Goal: Transaction & Acquisition: Obtain resource

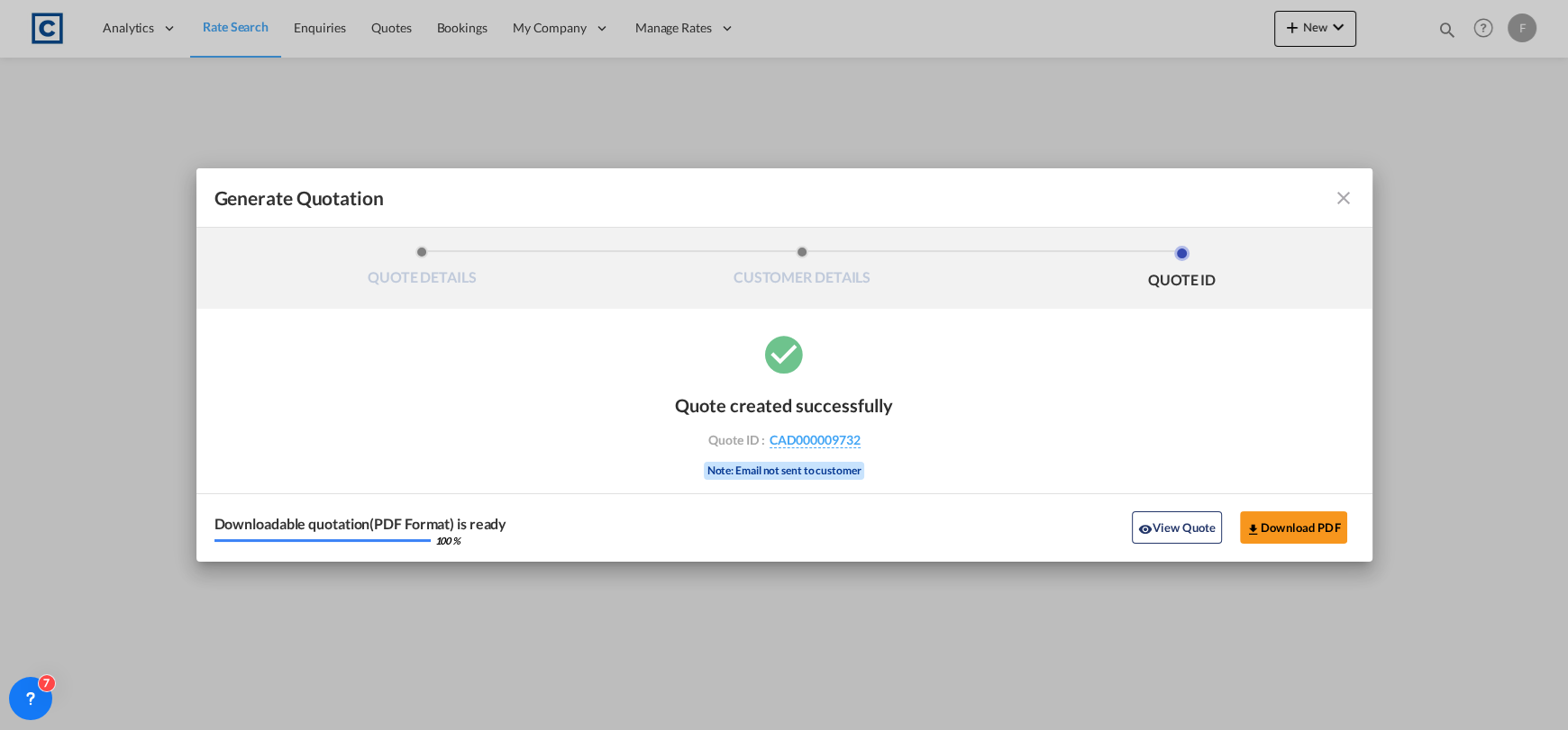
click at [1341, 181] on md-toolbar "Generate Quotation" at bounding box center [784, 198] width 1176 height 60
click at [1348, 194] on md-icon "icon-close fg-AAA8AD cursor m-0" at bounding box center [1343, 198] width 21 height 21
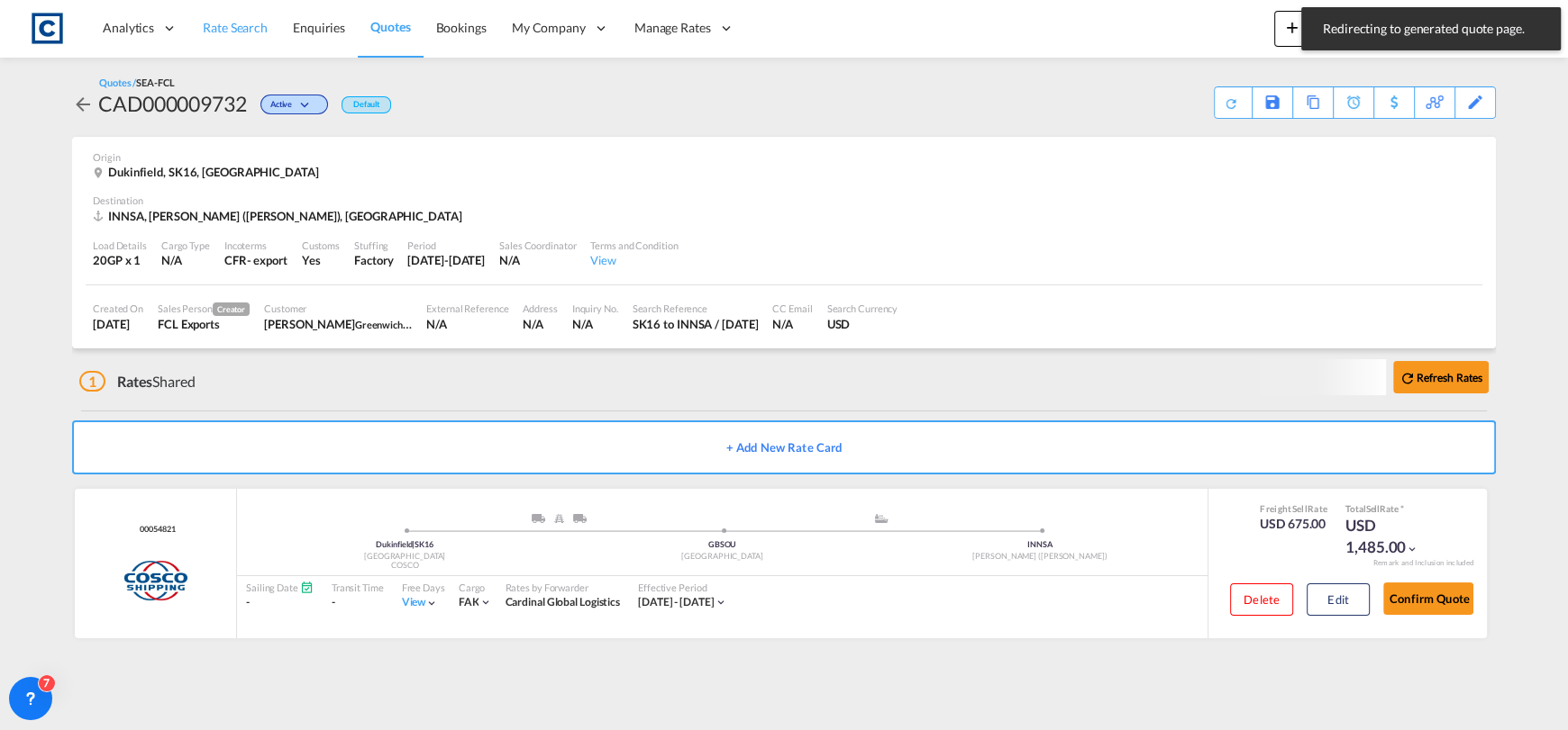
click at [217, 44] on link "Rate Search" at bounding box center [235, 28] width 90 height 59
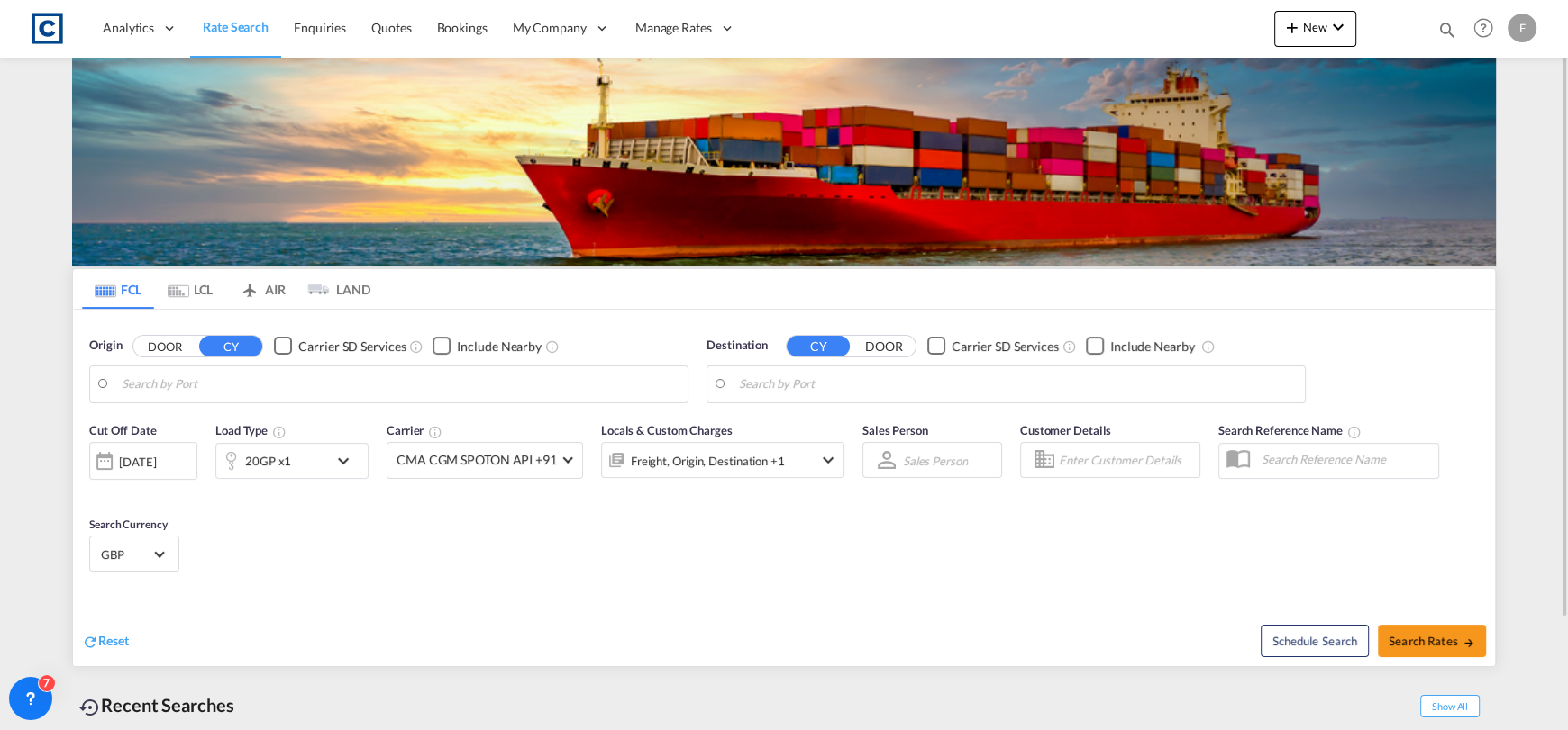
type input "GB-SK16, Tameside"
type input "[PERSON_NAME] ([PERSON_NAME]), [GEOGRAPHIC_DATA]"
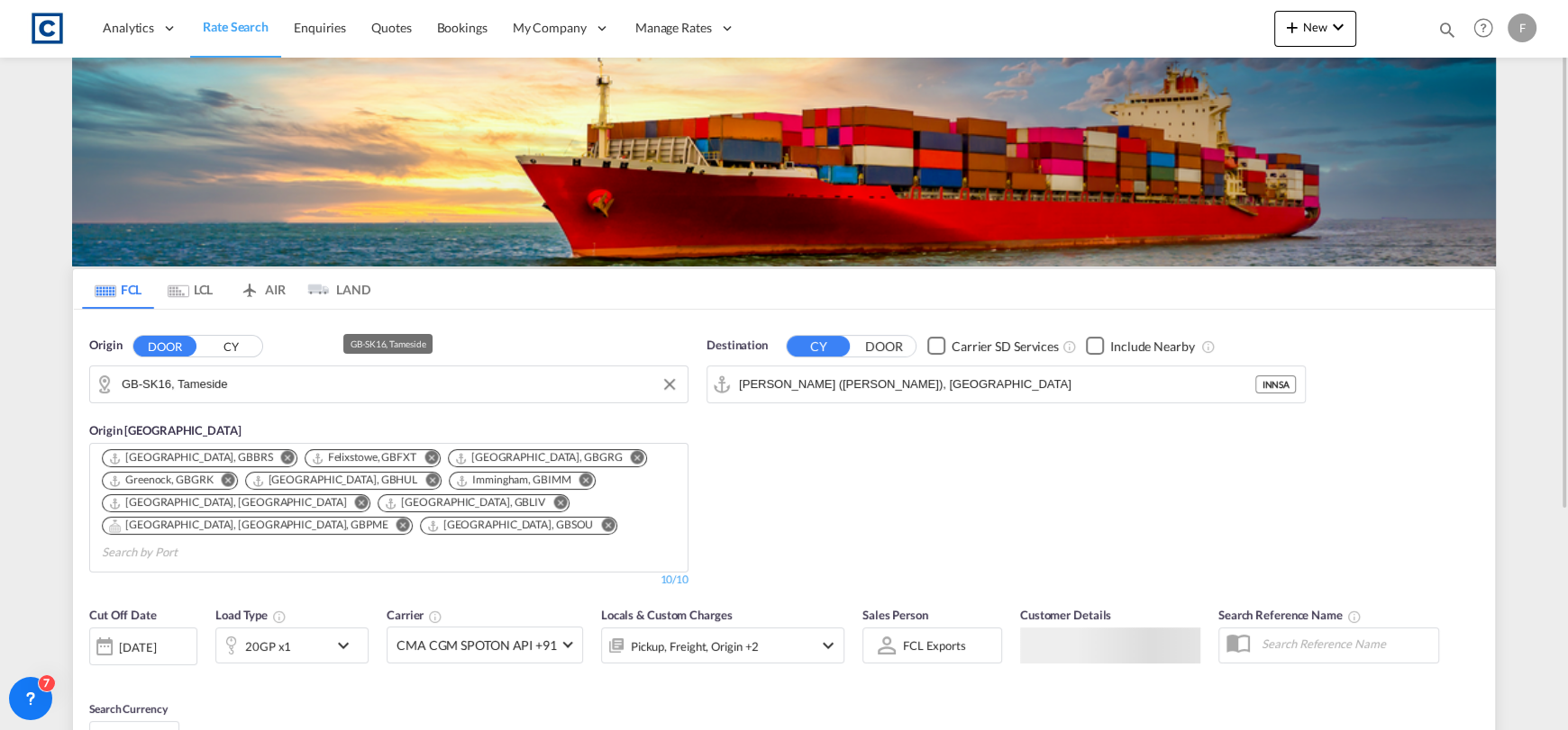
click at [242, 389] on input "GB-SK16, Tameside" at bounding box center [400, 384] width 557 height 27
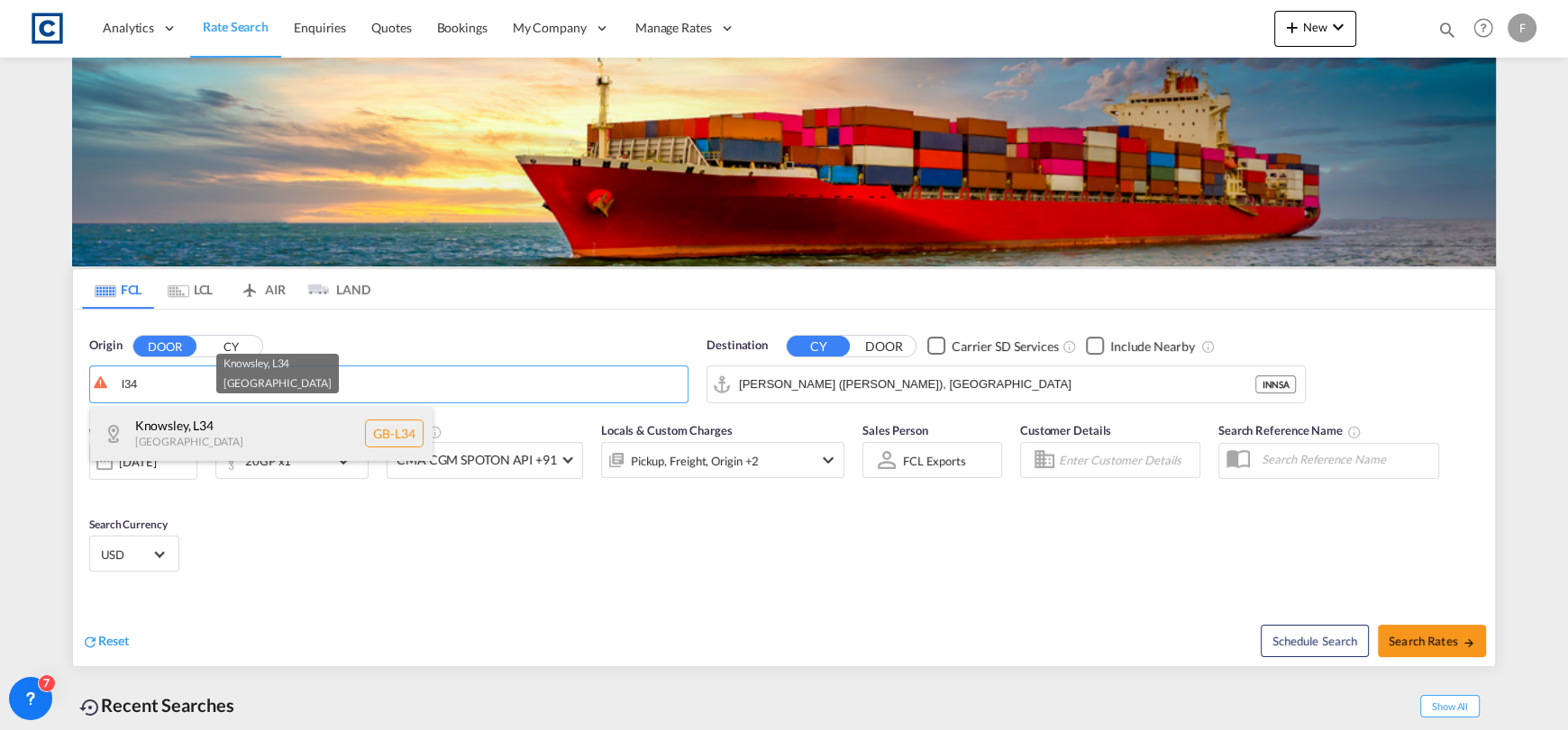
click at [305, 436] on div "Knowsley , L34 [GEOGRAPHIC_DATA] [GEOGRAPHIC_DATA]-L34" at bounding box center [261, 434] width 343 height 54
type input "GB-L34, Knowsley"
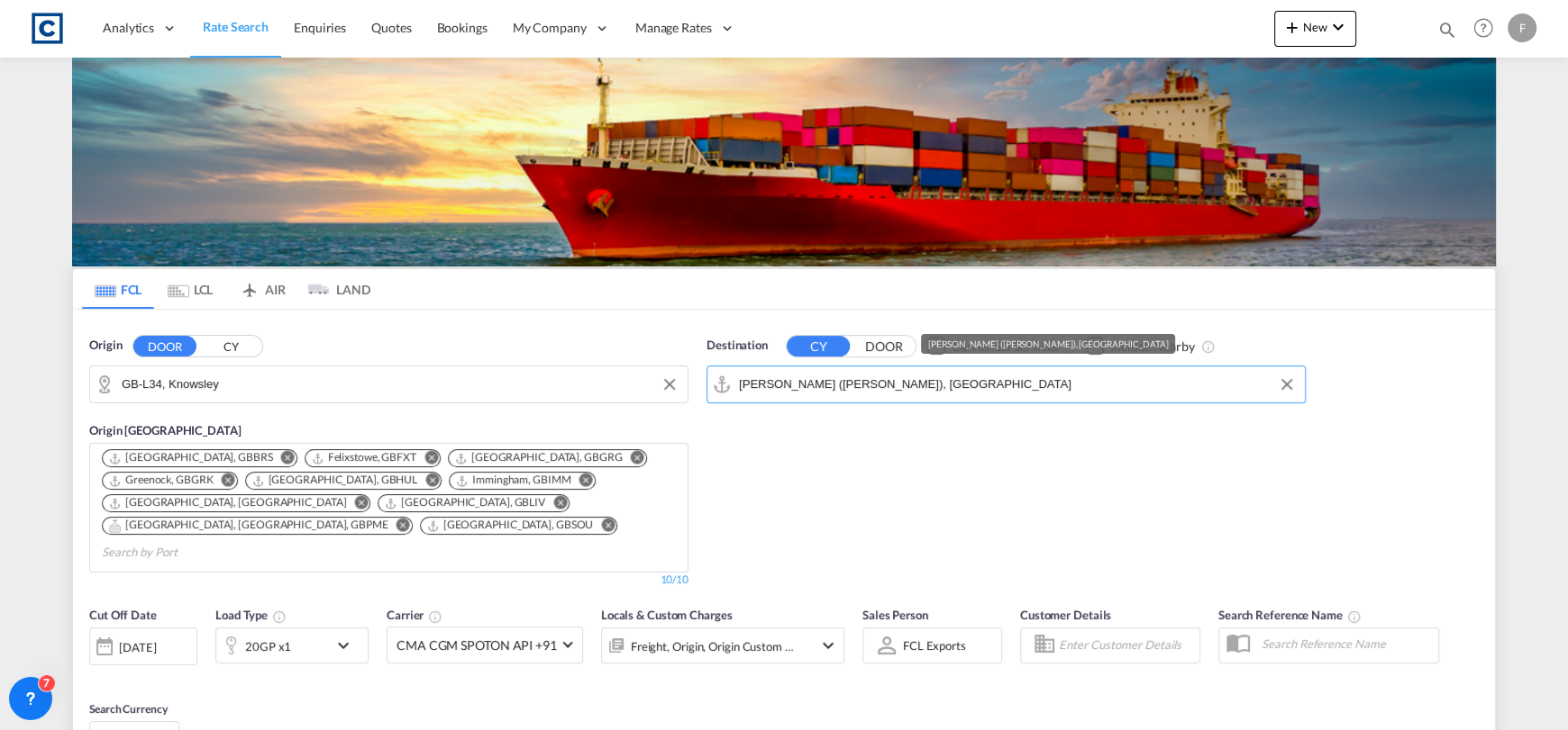
click at [875, 372] on input "[PERSON_NAME] ([PERSON_NAME]), [GEOGRAPHIC_DATA]" at bounding box center [1017, 384] width 557 height 27
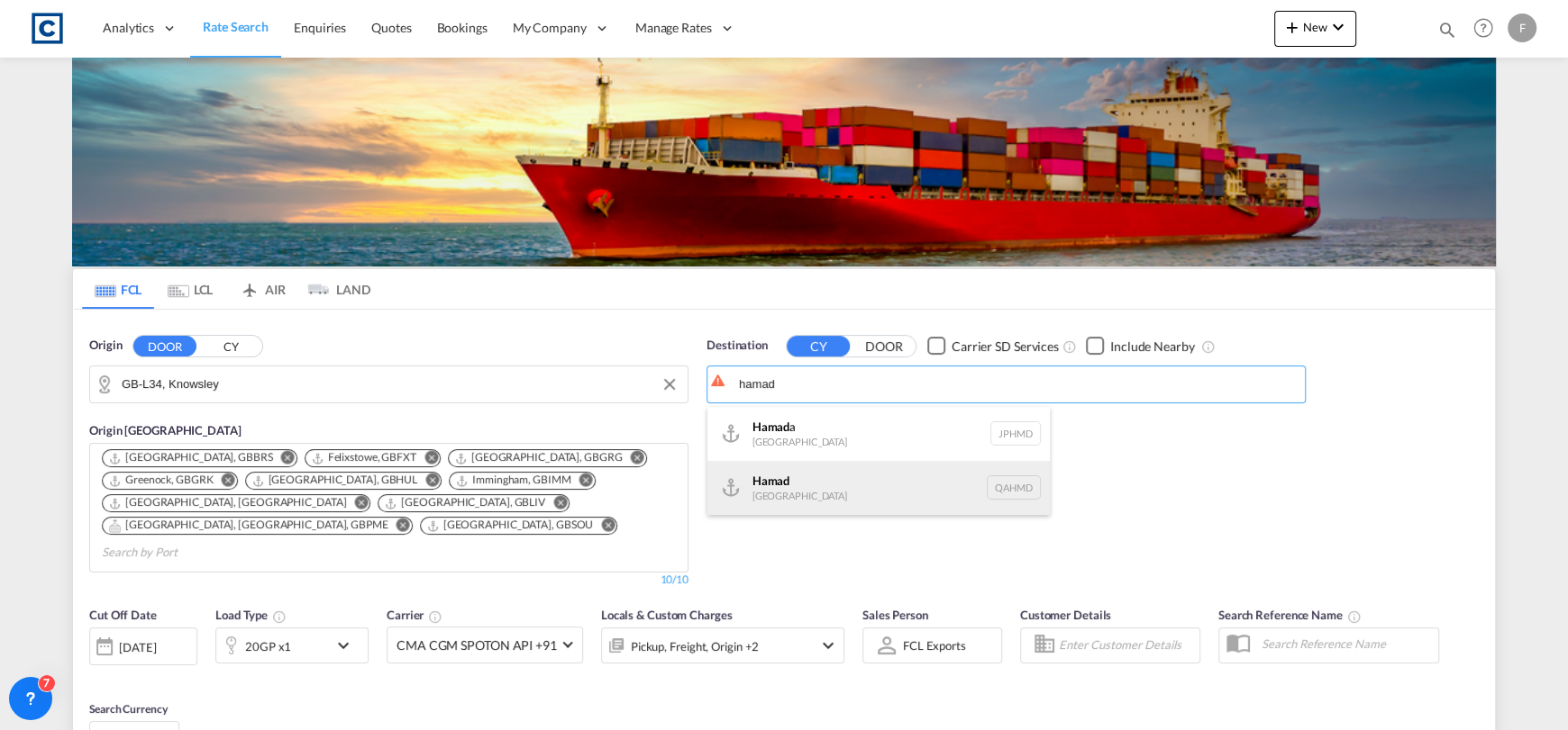
click at [831, 474] on div "Hamad [GEOGRAPHIC_DATA] QAHMD" at bounding box center [878, 488] width 343 height 54
type input "Hamad, QAHMD"
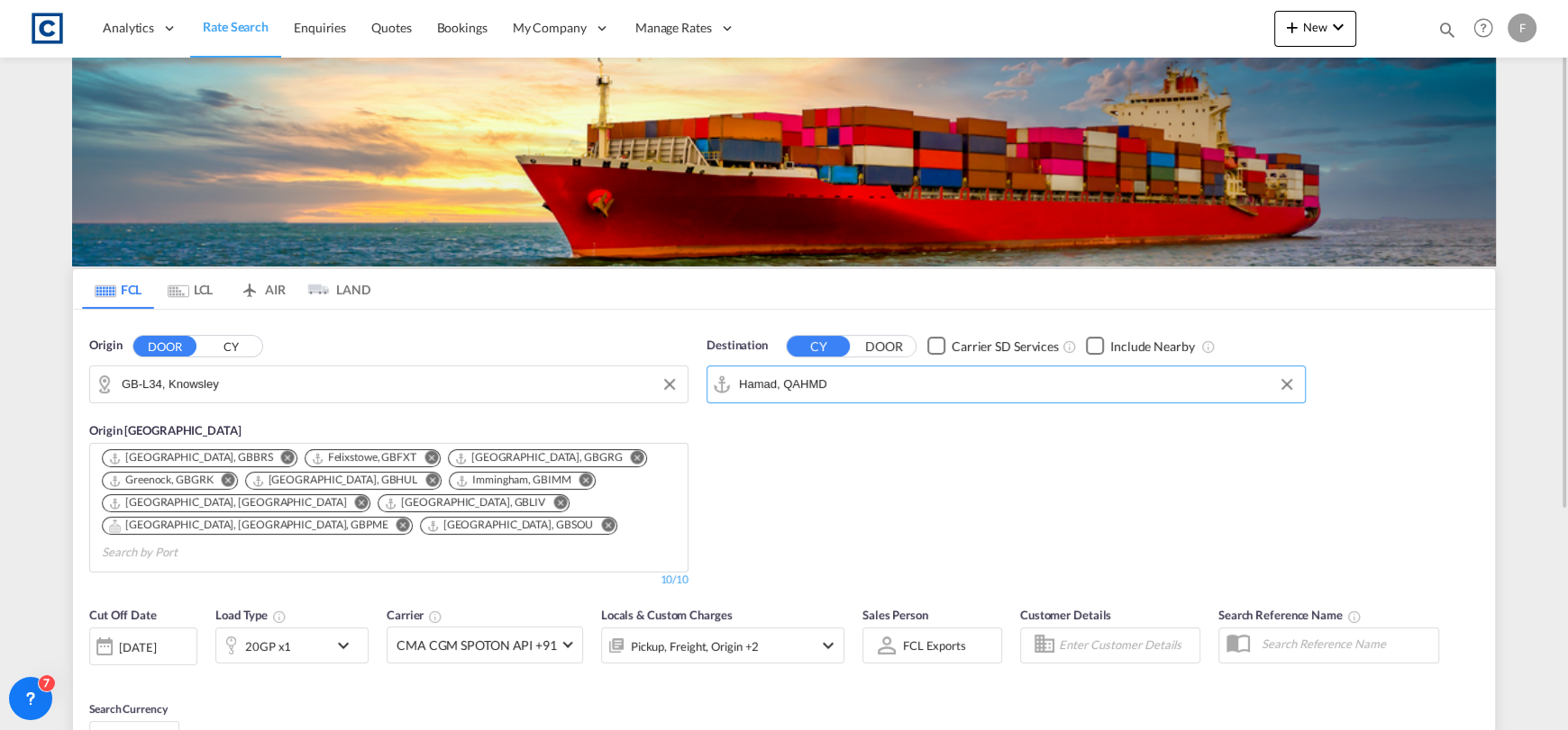
click at [281, 634] on div "20GP x1" at bounding box center [267, 646] width 46 height 25
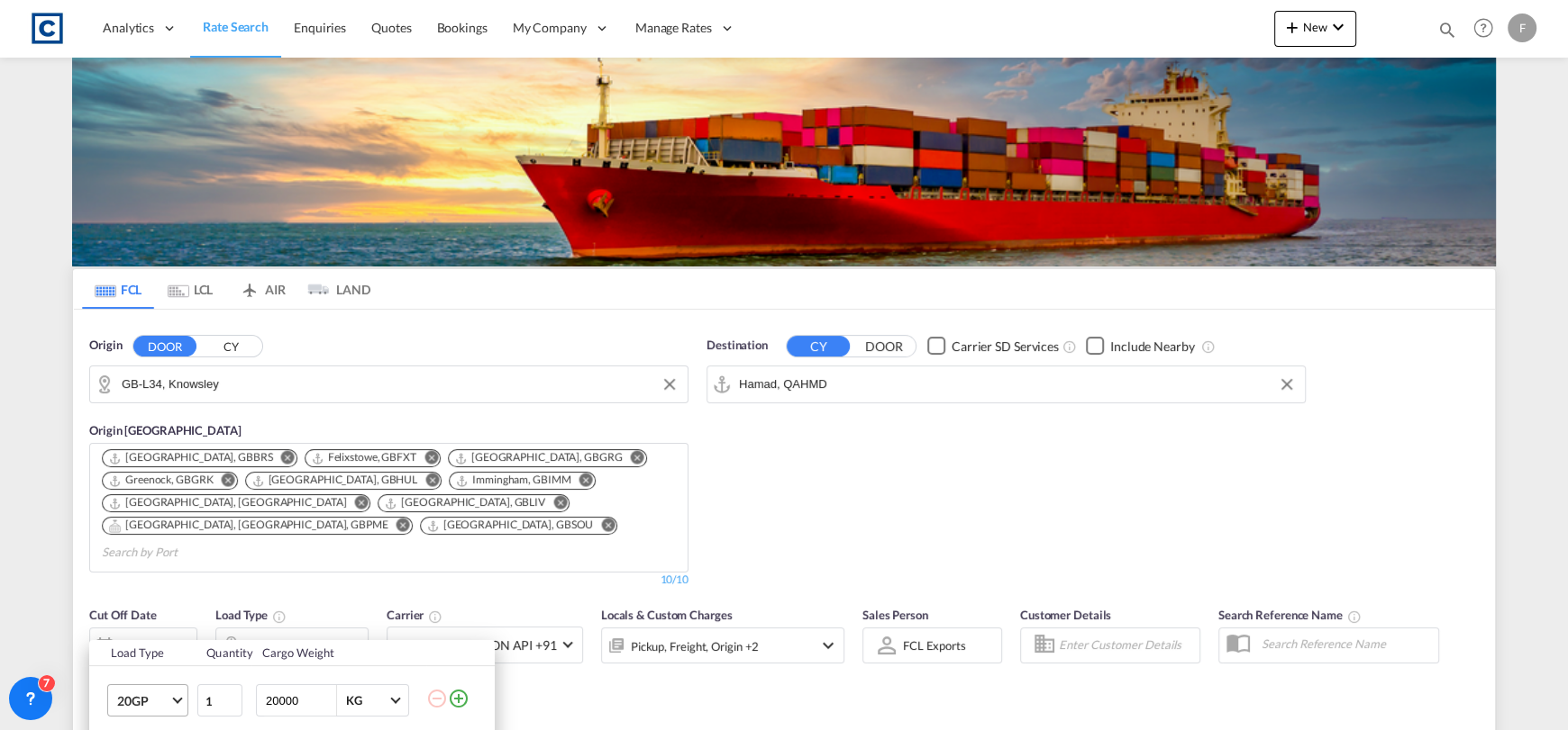
click at [152, 698] on span "20GP" at bounding box center [143, 701] width 52 height 18
click at [155, 612] on md-option "40HC" at bounding box center [162, 598] width 122 height 43
click at [711, 681] on div "Load Type Quantity Cargo Weight 40HC 1 20000 KG KG Load type addition is restri…" at bounding box center [784, 365] width 1568 height 730
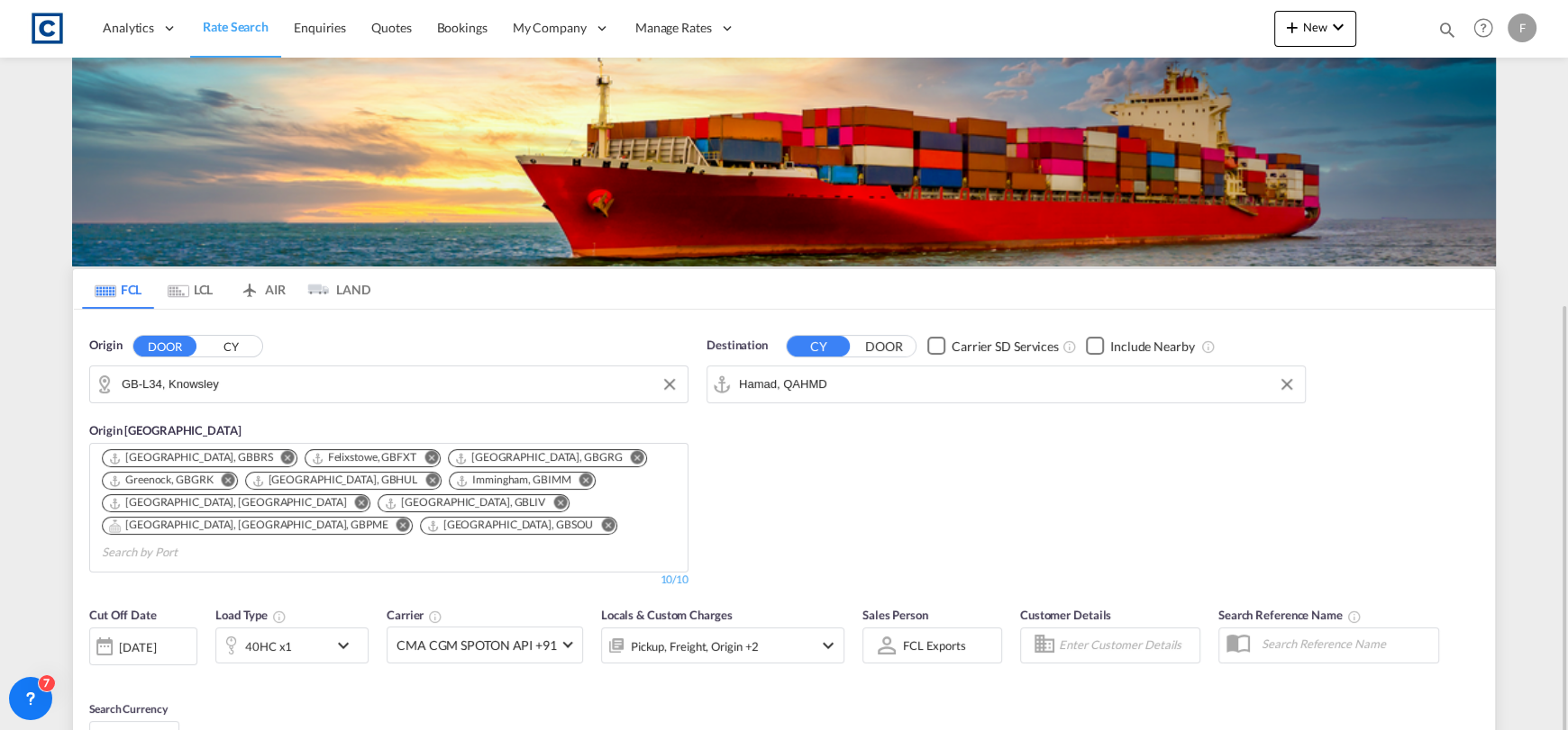
scroll to position [268, 0]
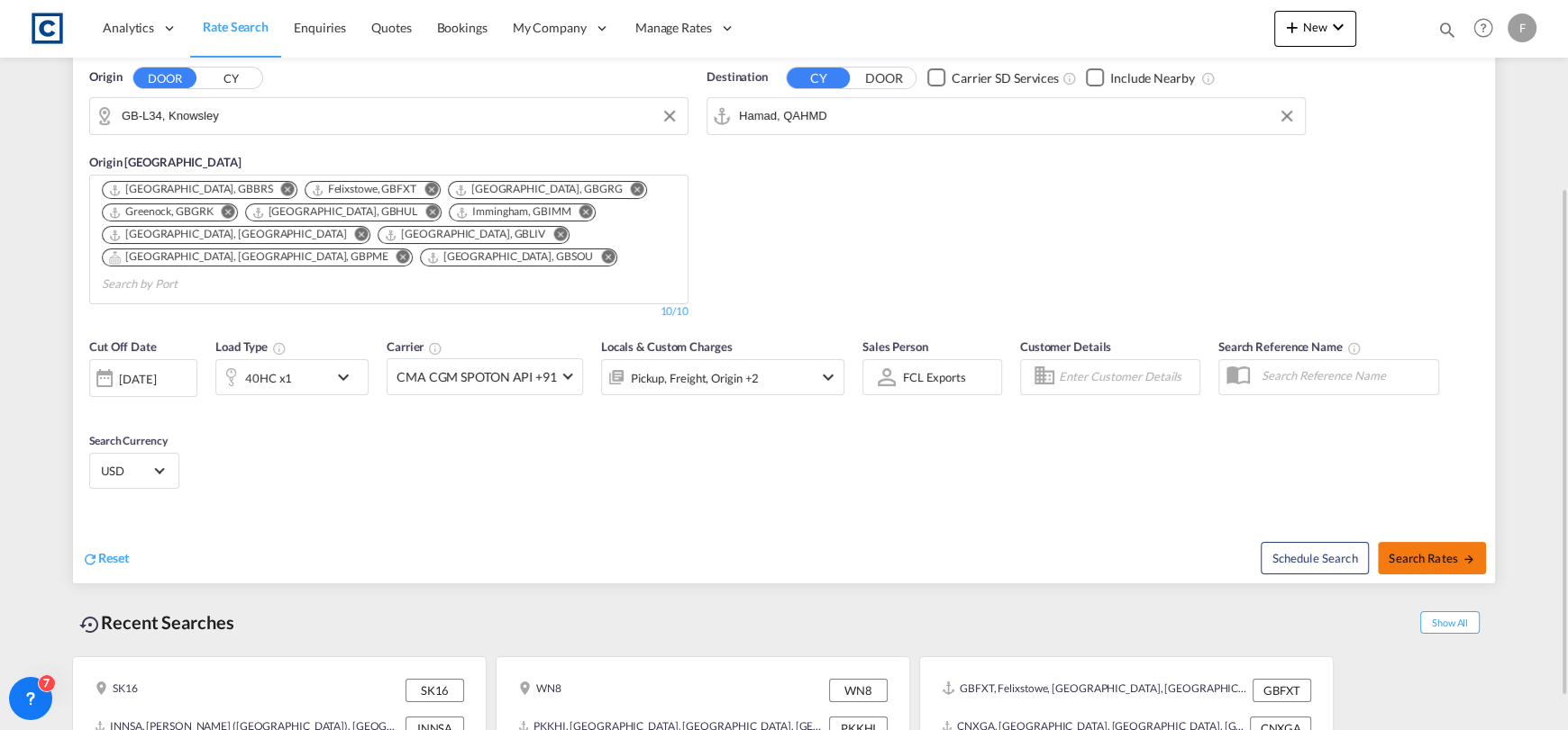
click at [1452, 551] on span "Search Rates" at bounding box center [1432, 557] width 87 height 14
type input "L34 to QAHMD / [DATE]"
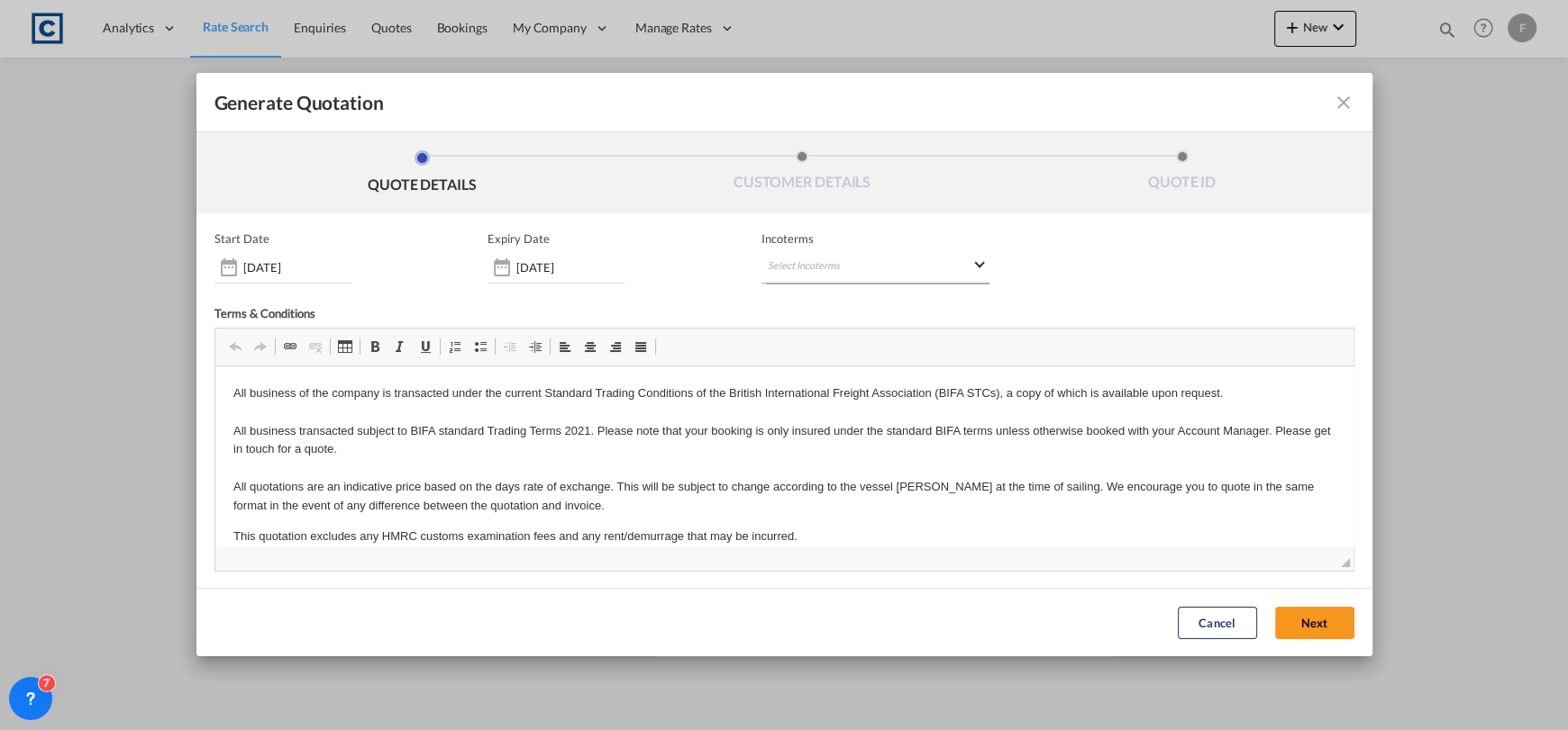
click at [773, 265] on md-select "Select Incoterms FCA - export Free Carrier FCA - import Free Carrier CPT - expo…" at bounding box center [875, 267] width 228 height 33
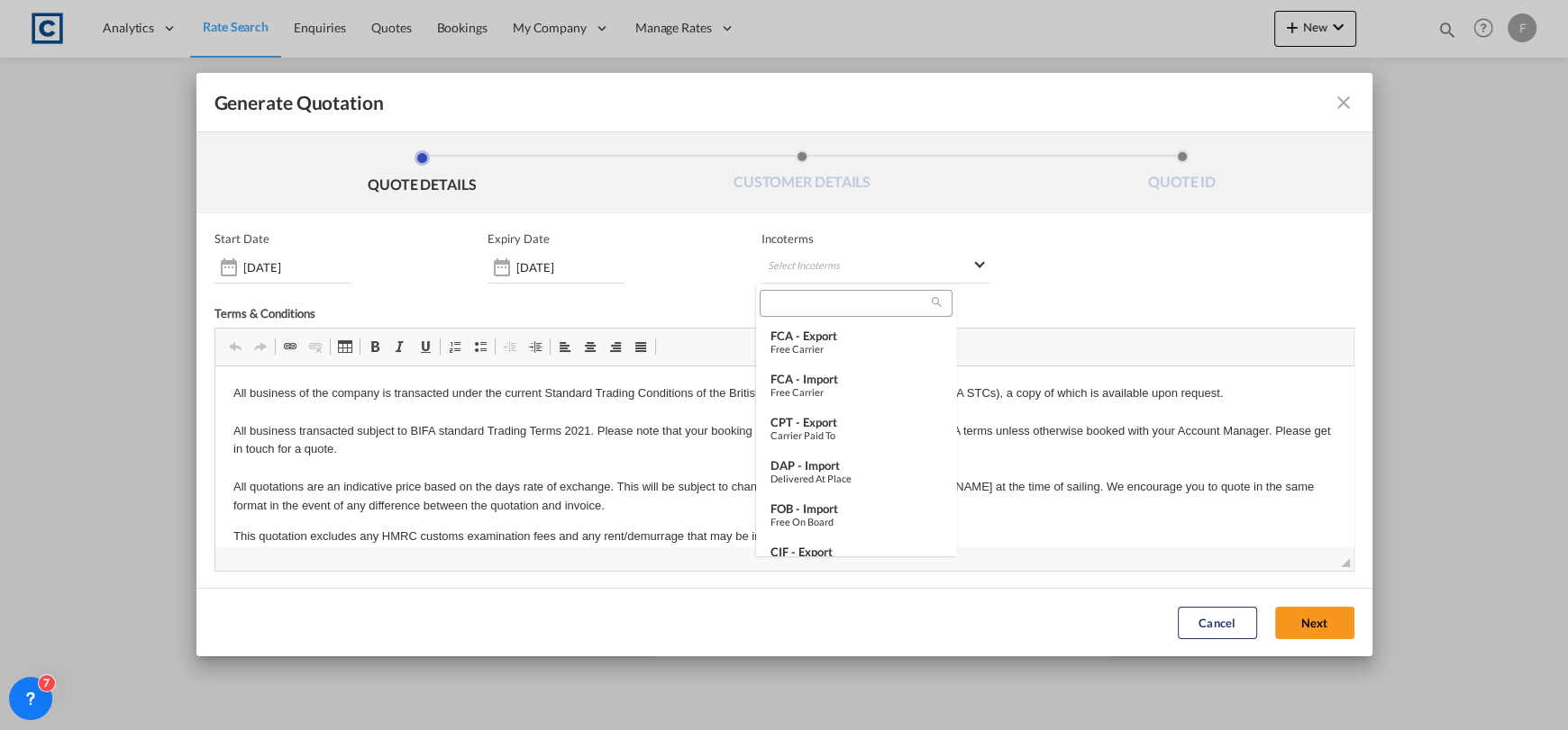
click at [799, 302] on input "search" at bounding box center [848, 302] width 166 height 16
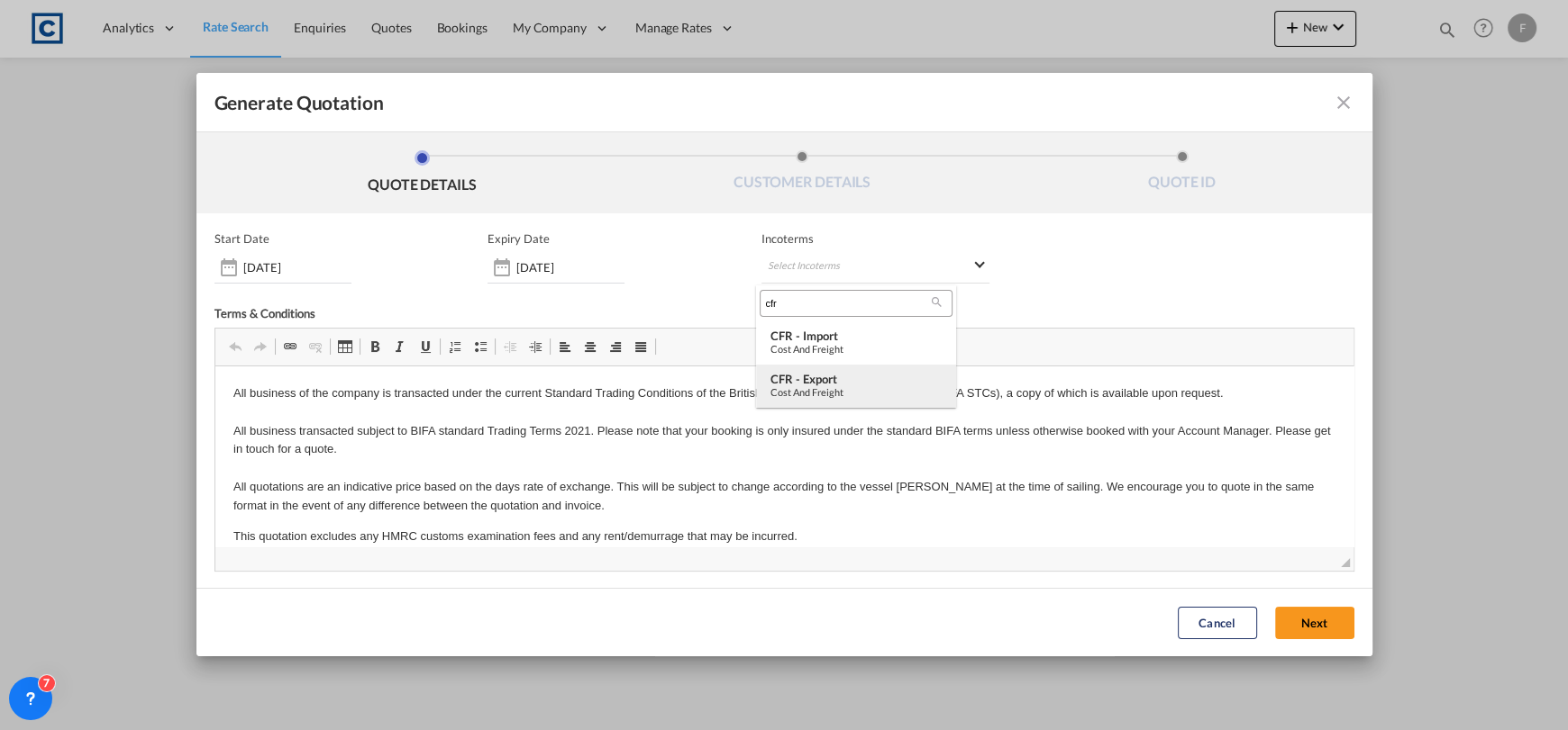
type input "cfr"
click at [851, 392] on div "Cost and Freight" at bounding box center [855, 392] width 171 height 12
click at [1303, 607] on button "Next" at bounding box center [1314, 623] width 79 height 33
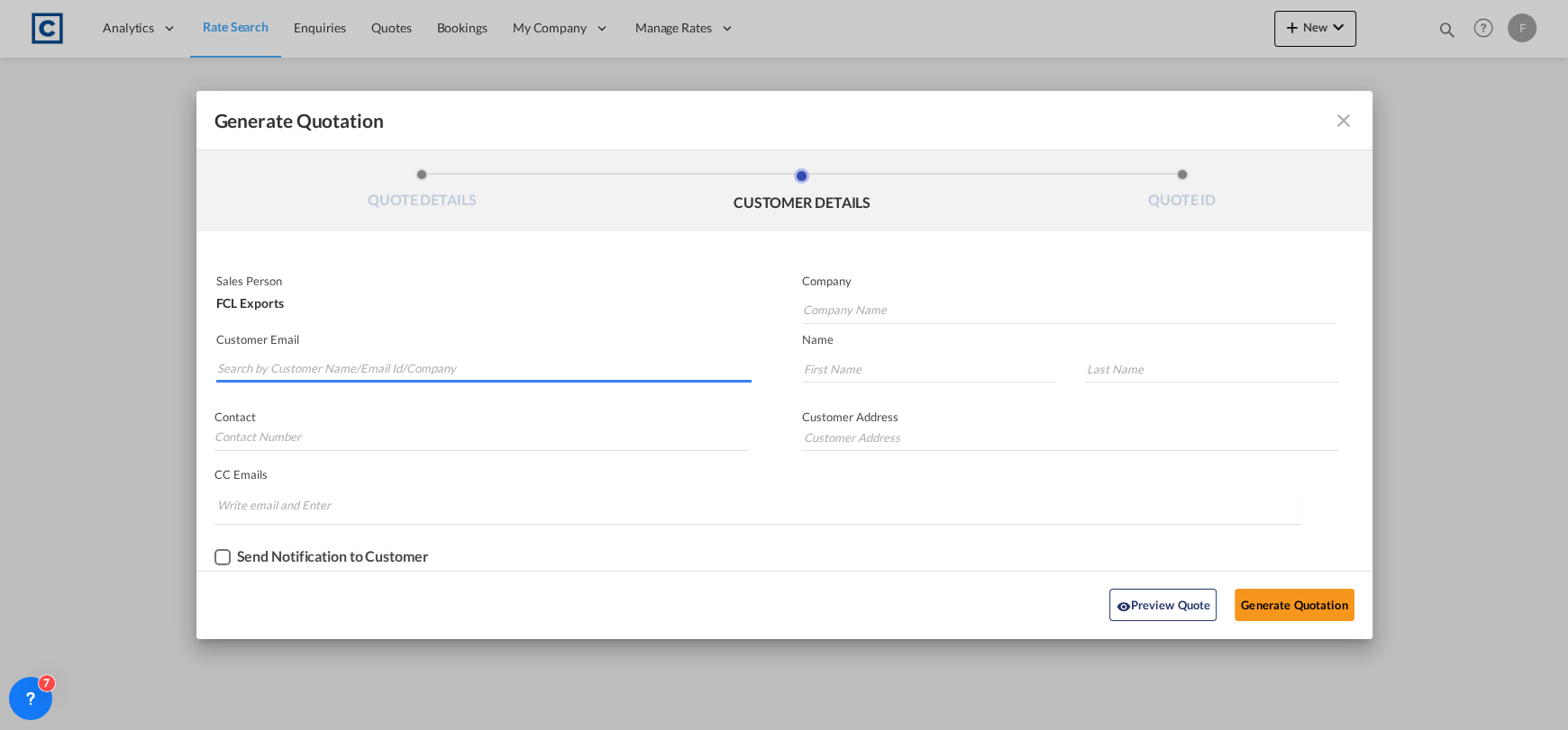
click at [459, 363] on input "Search by Customer Name/Email Id/Company" at bounding box center [484, 369] width 535 height 27
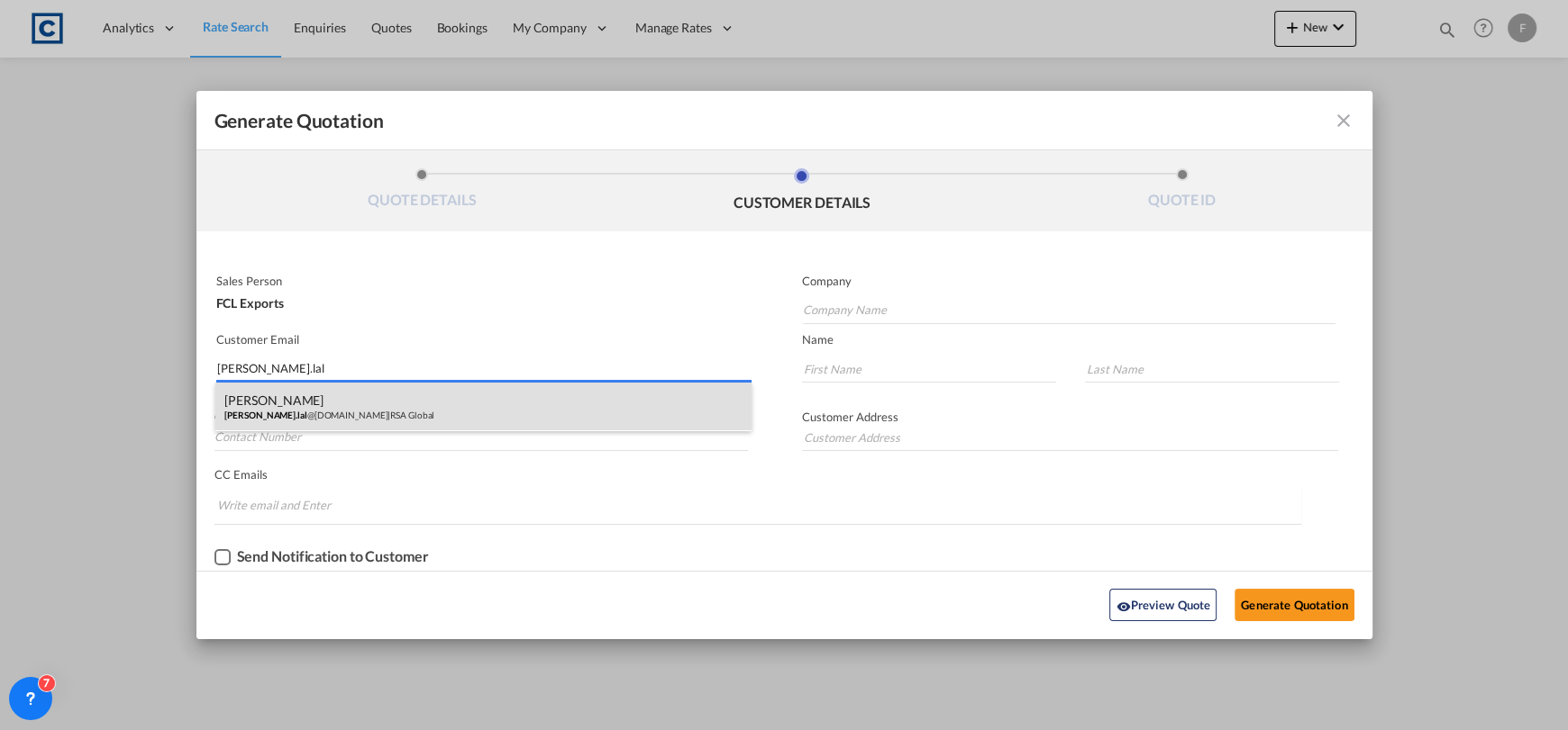
type input "[PERSON_NAME].lal"
click at [449, 393] on div "[PERSON_NAME] [PERSON_NAME].lal @[DOMAIN_NAME] | RSA Global" at bounding box center [484, 407] width 536 height 49
type input "RSA Global"
type input "[PERSON_NAME][EMAIL_ADDRESS][DOMAIN_NAME]"
type input "[PERSON_NAME]"
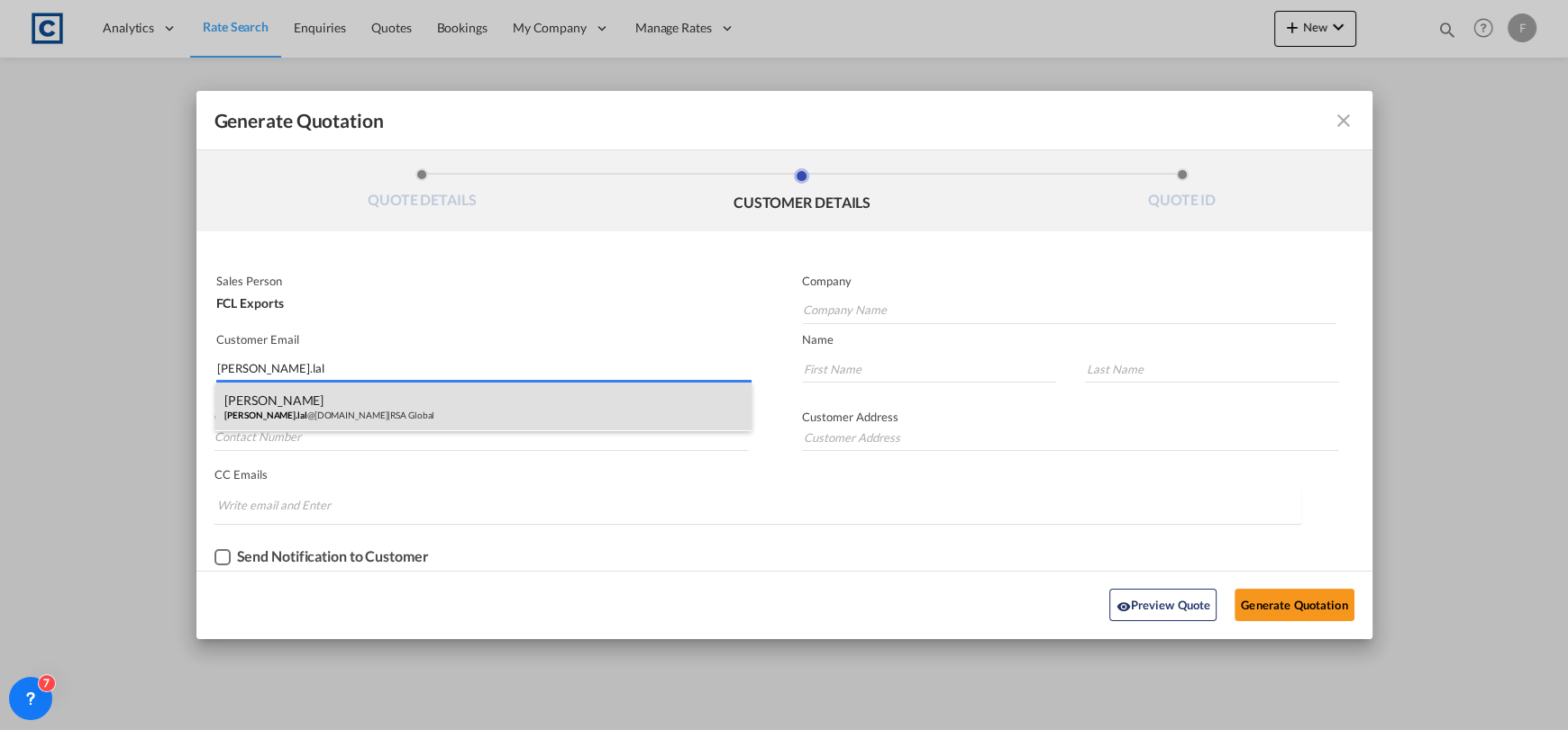
type input "Lal"
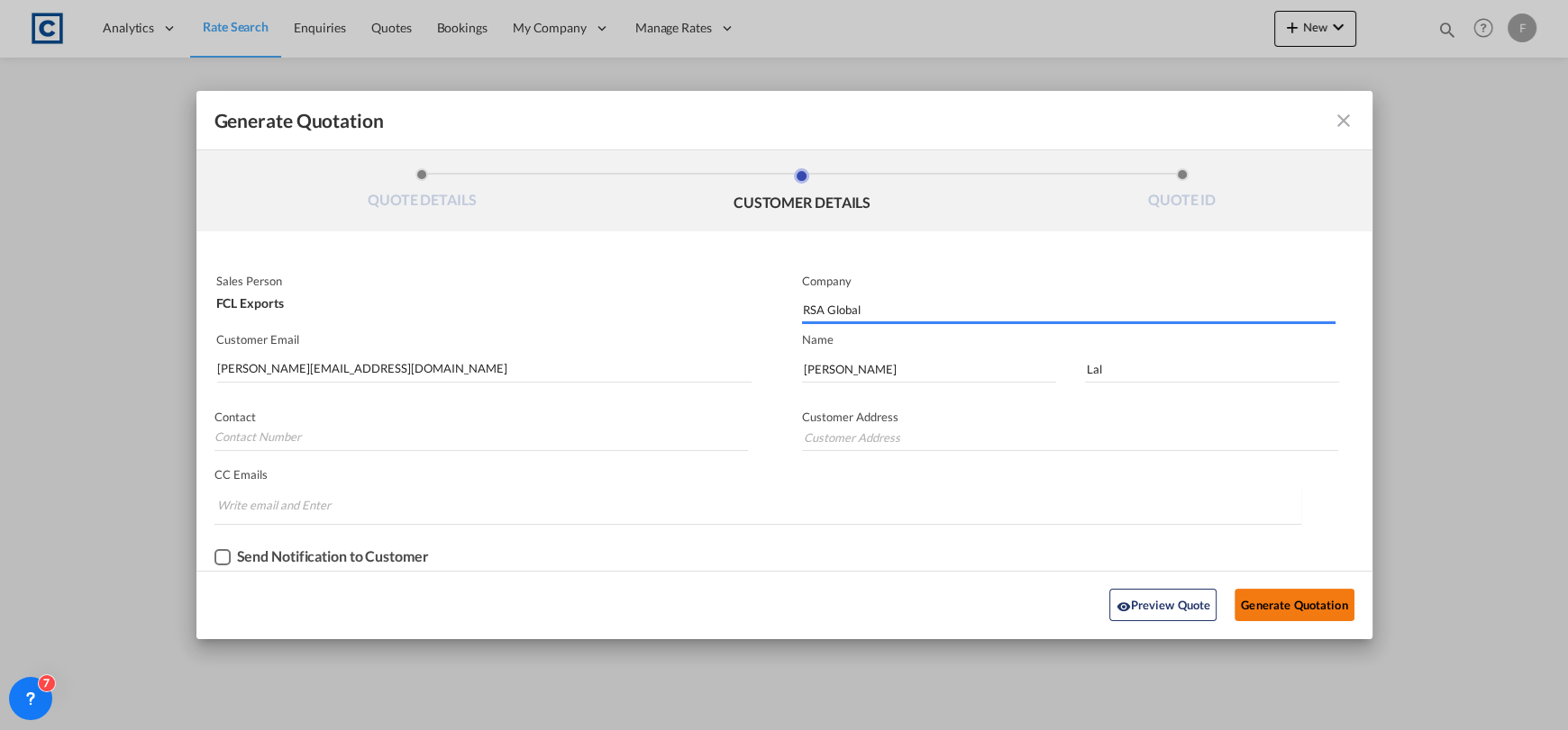
click at [1283, 604] on button "Generate Quotation" at bounding box center [1293, 605] width 119 height 33
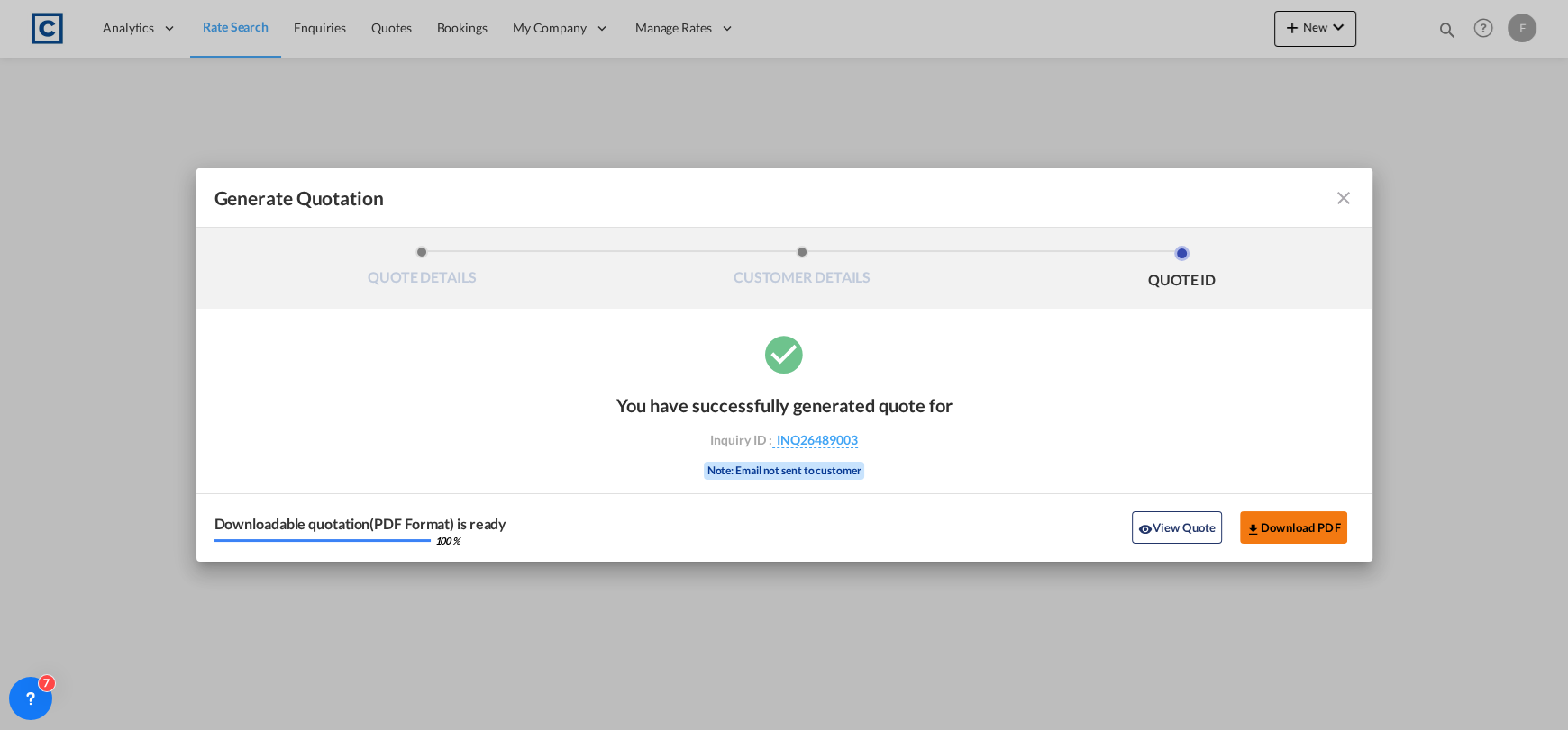
click at [1278, 528] on button "Download PDF" at bounding box center [1293, 527] width 107 height 33
